Goal: Find specific page/section: Find specific page/section

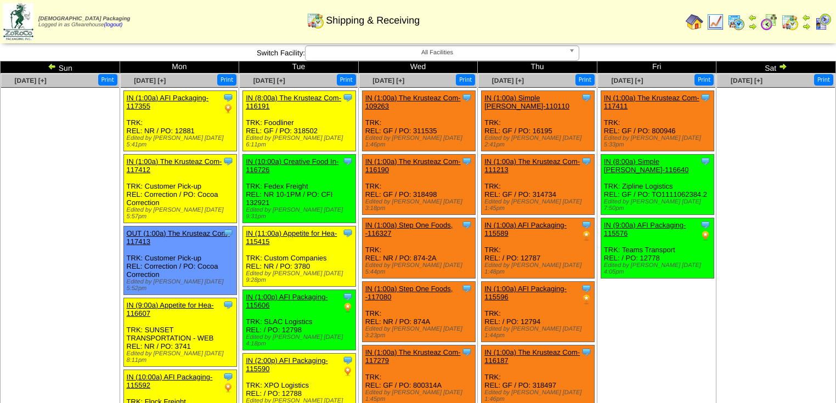
click at [781, 70] on img at bounding box center [782, 66] width 9 height 9
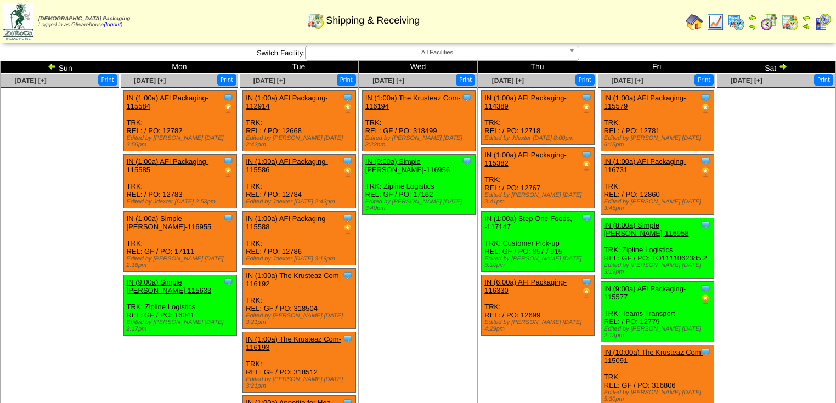
click at [783, 65] on img at bounding box center [782, 66] width 9 height 9
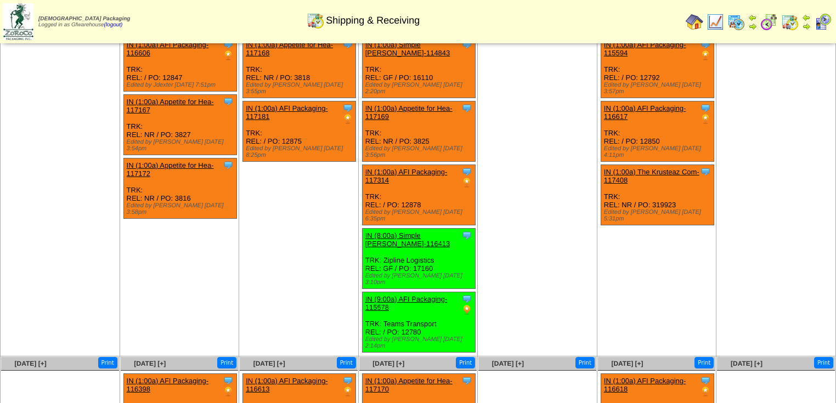
scroll to position [132, 0]
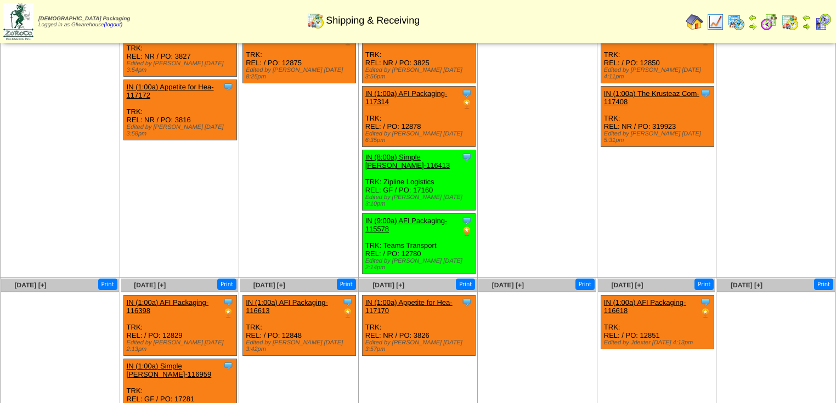
click at [302, 296] on div "Clone Item IN (1:00a) AFI Packaging-116613 AFI Packaging ScheduleID: 116613 500…" at bounding box center [299, 326] width 113 height 60
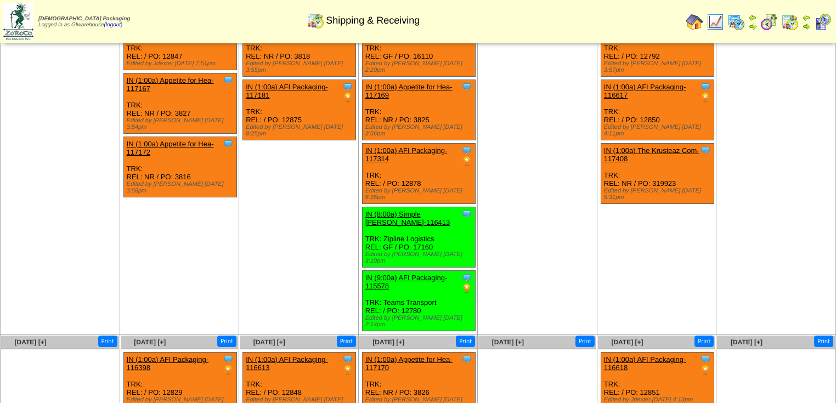
scroll to position [0, 0]
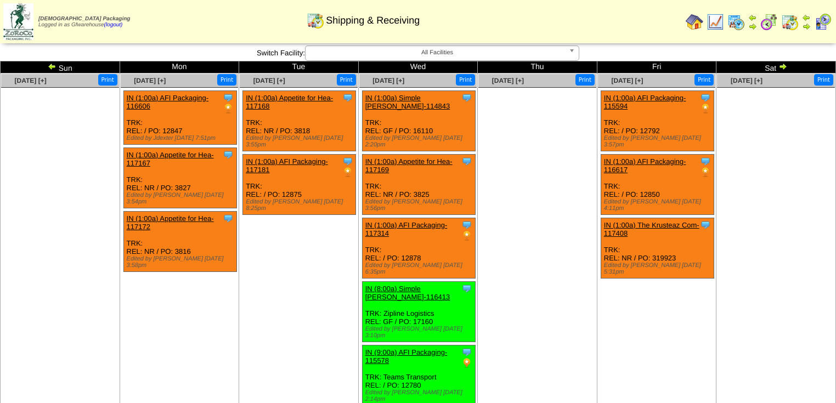
click at [54, 68] on img at bounding box center [52, 66] width 9 height 9
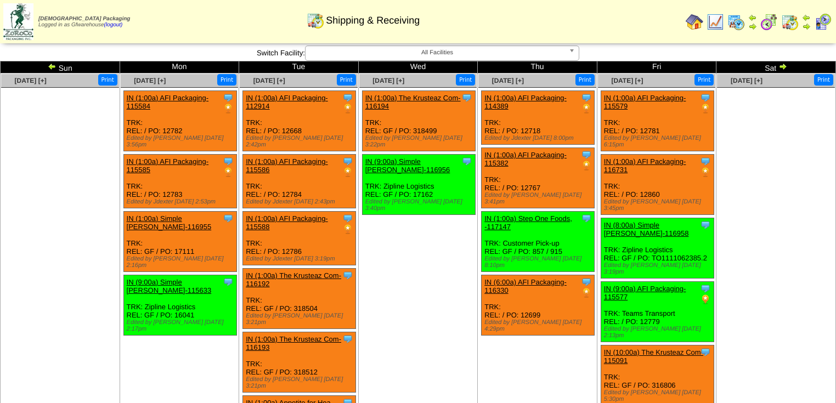
click at [52, 65] on img at bounding box center [52, 66] width 9 height 9
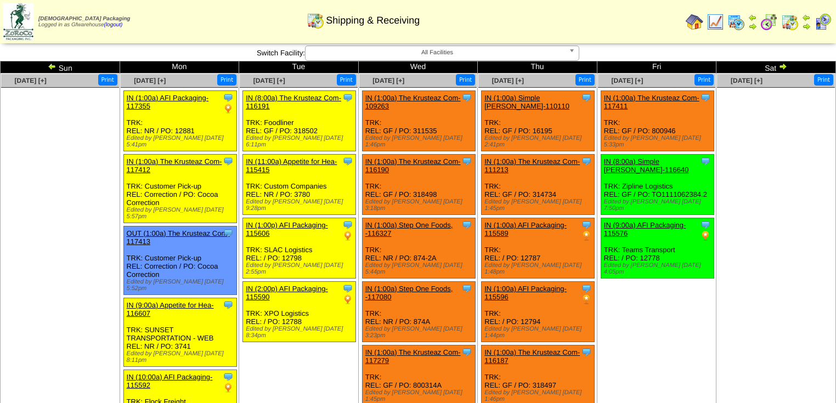
click at [780, 67] on img at bounding box center [782, 66] width 9 height 9
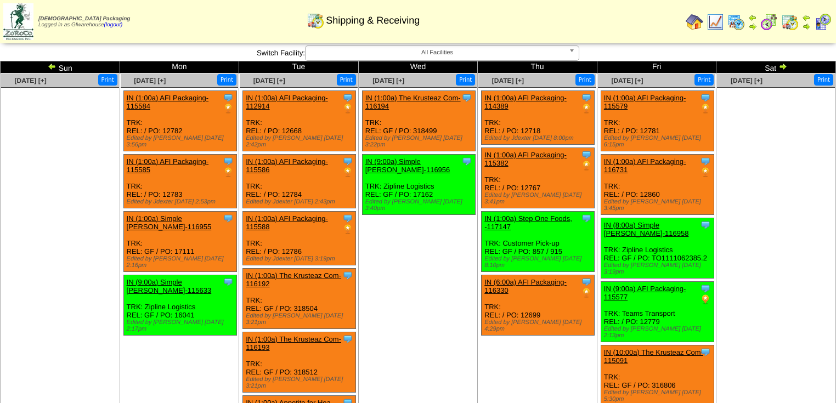
click at [785, 66] on img at bounding box center [782, 66] width 9 height 9
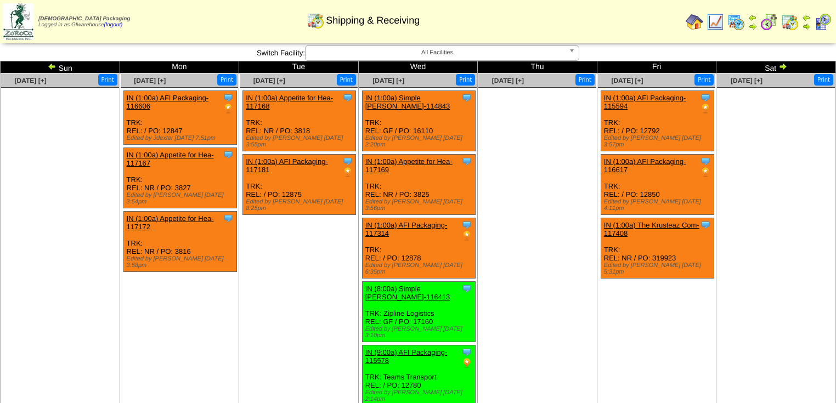
click at [54, 68] on img at bounding box center [52, 66] width 9 height 9
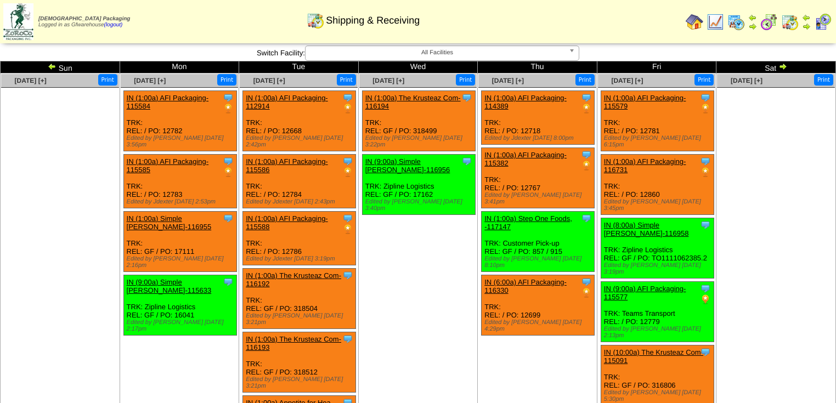
click at [53, 69] on img at bounding box center [52, 66] width 9 height 9
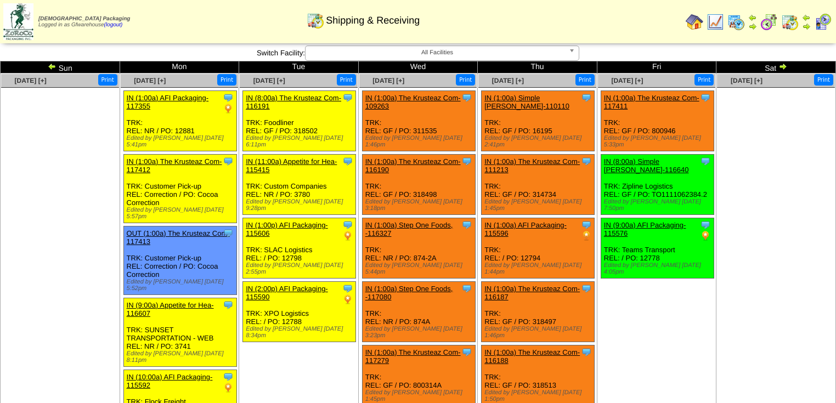
scroll to position [454, 0]
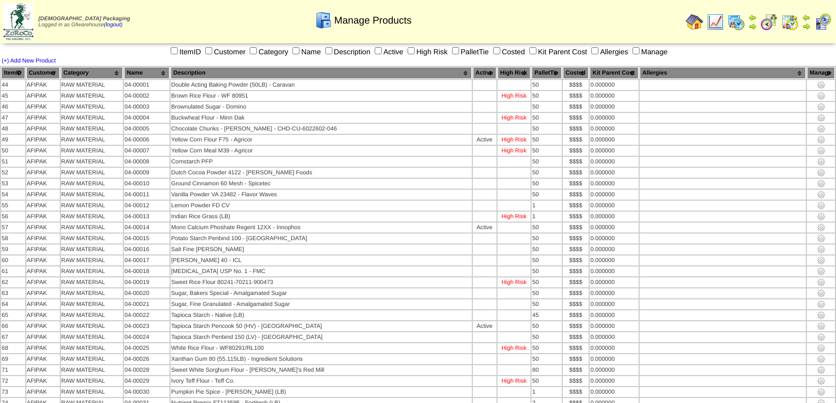
scroll to position [2086, 0]
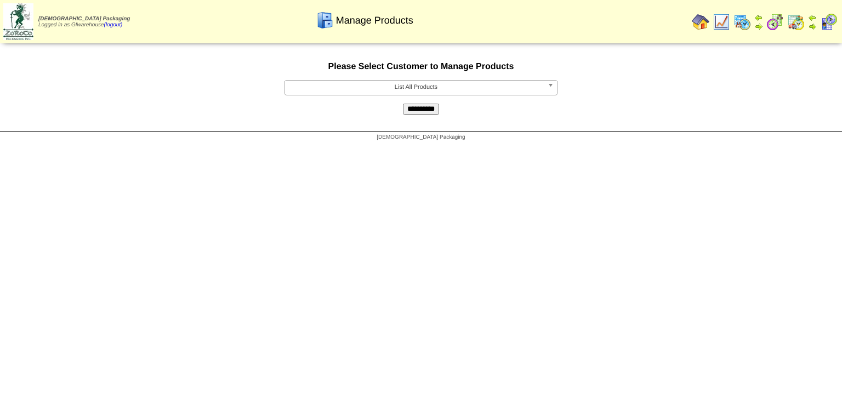
click at [516, 90] on span "List All Products" at bounding box center [416, 87] width 254 height 13
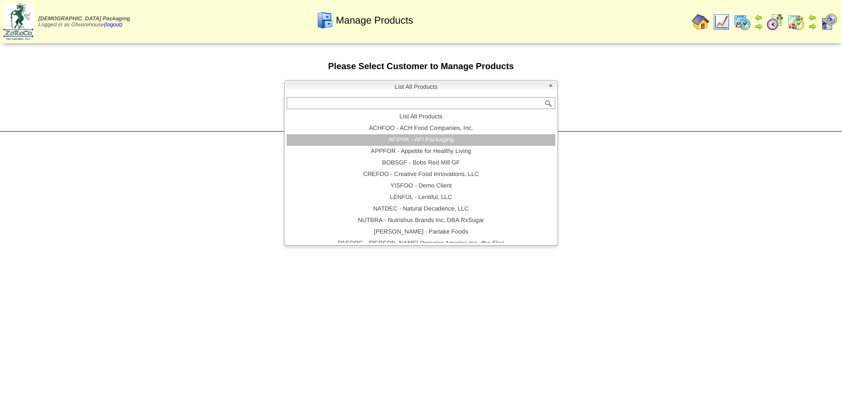
click at [433, 145] on li "AFIPAK - AFI Packaging" at bounding box center [421, 140] width 269 height 12
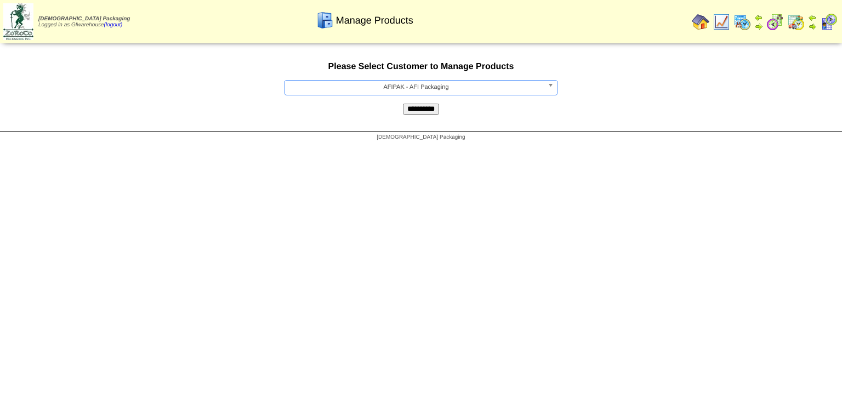
click at [422, 112] on input "**********" at bounding box center [421, 109] width 36 height 11
click at [483, 91] on span "List All Products" at bounding box center [416, 87] width 254 height 13
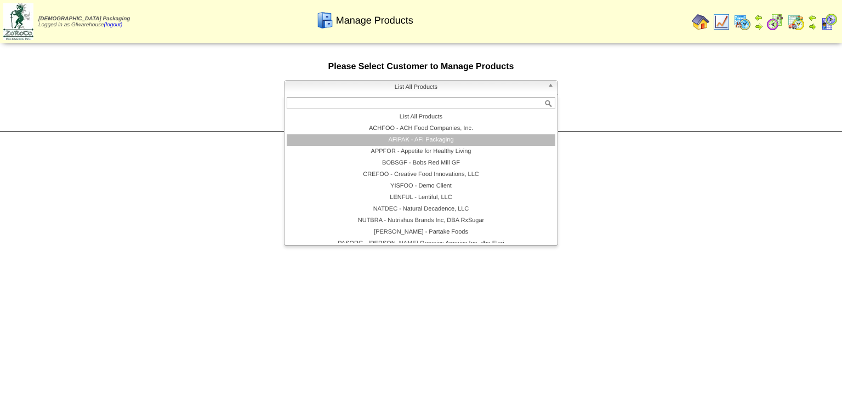
drag, startPoint x: 439, startPoint y: 140, endPoint x: 474, endPoint y: 113, distance: 44.2
click at [439, 139] on li "AFIPAK - AFI Packaging" at bounding box center [421, 140] width 269 height 12
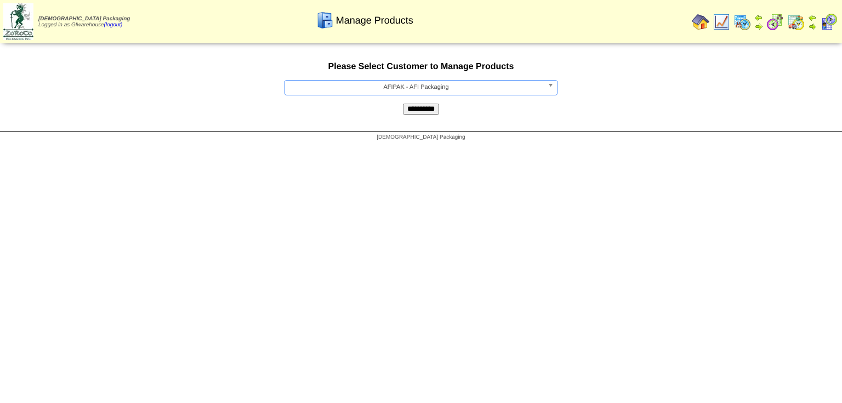
click at [432, 112] on input "**********" at bounding box center [421, 109] width 36 height 11
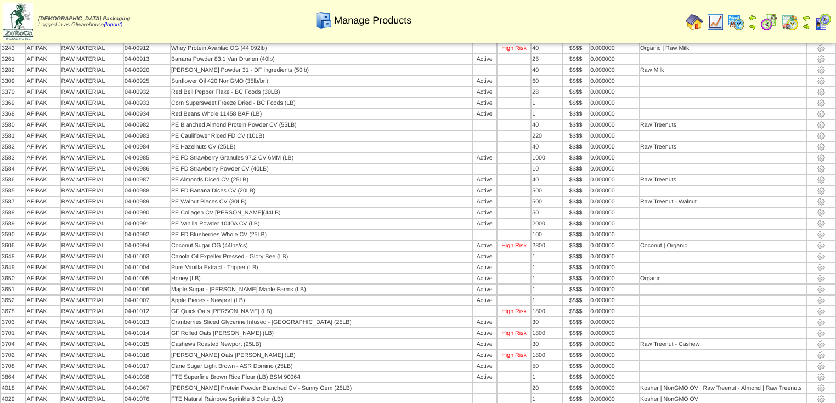
scroll to position [3859, 0]
